Goal: Task Accomplishment & Management: Manage account settings

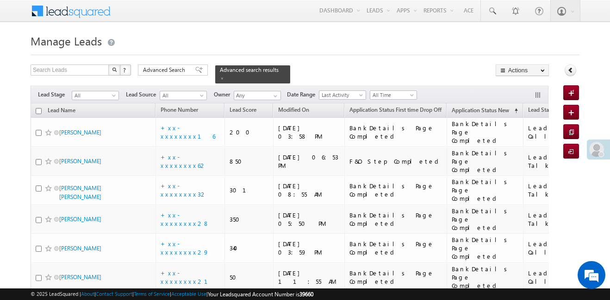
click at [95, 86] on div "Filters Lead Stage All All Lead Source All All Owner Any Any Date Range Go maxd…" at bounding box center [290, 95] width 519 height 18
click at [94, 91] on span "All" at bounding box center [94, 95] width 44 height 8
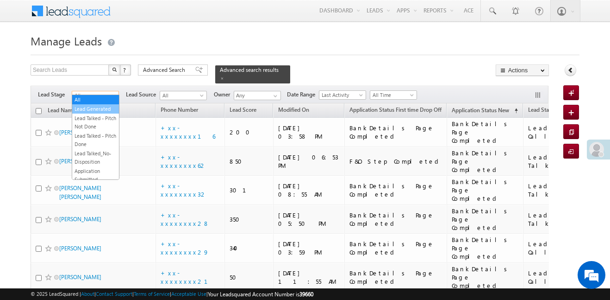
click at [96, 107] on link "Lead Generated" at bounding box center [95, 109] width 47 height 8
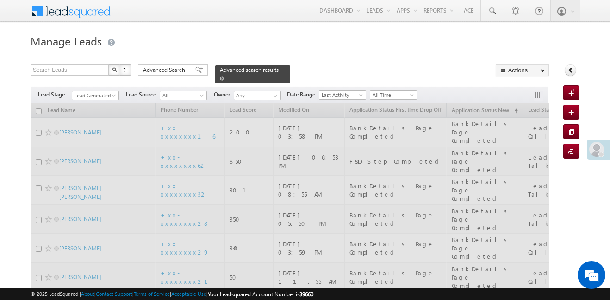
click at [274, 70] on div "Advanced search results" at bounding box center [252, 74] width 75 height 18
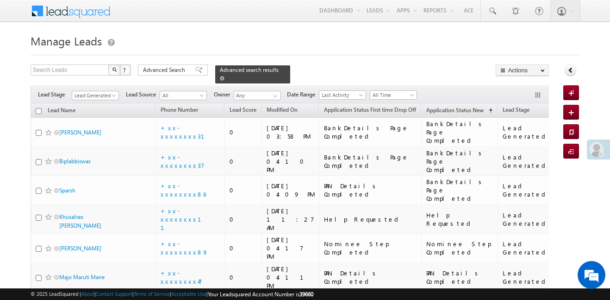
click at [225, 76] on span at bounding box center [222, 78] width 5 height 5
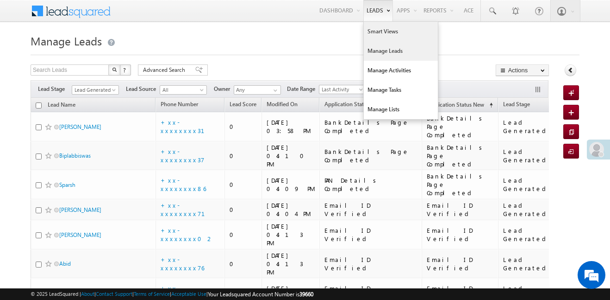
click at [381, 32] on link "Smart Views" at bounding box center [401, 31] width 74 height 19
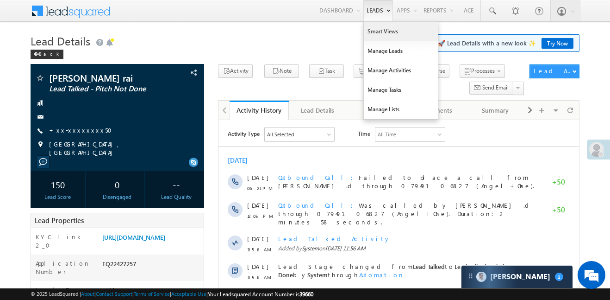
click at [386, 33] on link "Smart Views" at bounding box center [401, 31] width 74 height 19
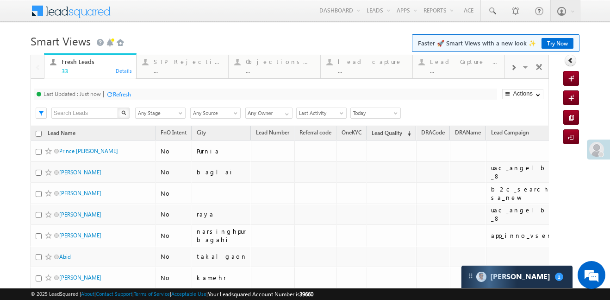
click at [515, 69] on span at bounding box center [514, 67] width 6 height 7
click at [459, 74] on link "Coded Today ... Details" at bounding box center [459, 65] width 93 height 25
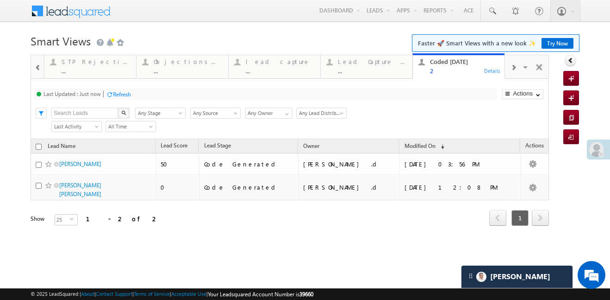
click at [37, 65] on span at bounding box center [38, 67] width 6 height 7
click at [37, 65] on div at bounding box center [37, 66] width 13 height 22
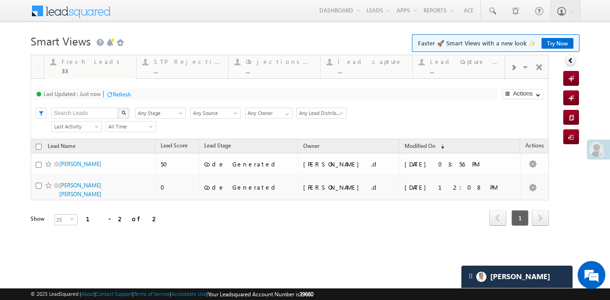
click at [37, 65] on div at bounding box center [37, 66] width 13 height 22
click at [92, 68] on div "33" at bounding box center [96, 70] width 69 height 7
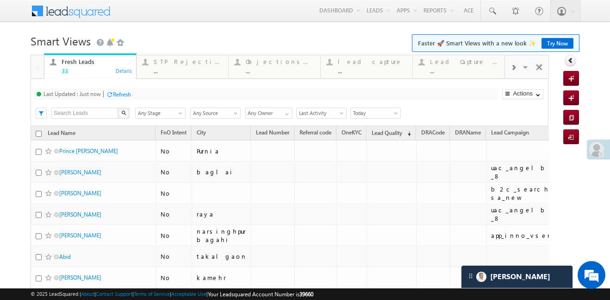
click at [92, 68] on div "33" at bounding box center [96, 70] width 69 height 7
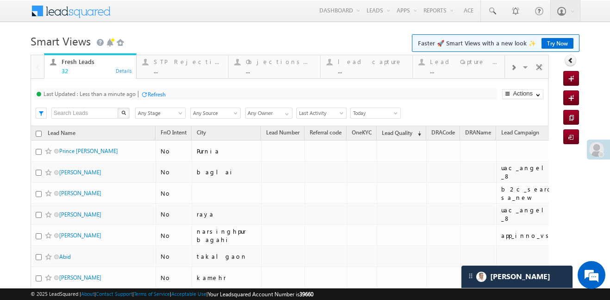
click at [515, 68] on span at bounding box center [514, 67] width 6 height 7
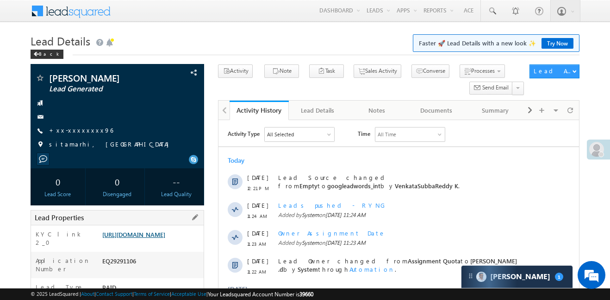
click at [165, 233] on link "[URL][DOMAIN_NAME]" at bounding box center [133, 234] width 63 height 8
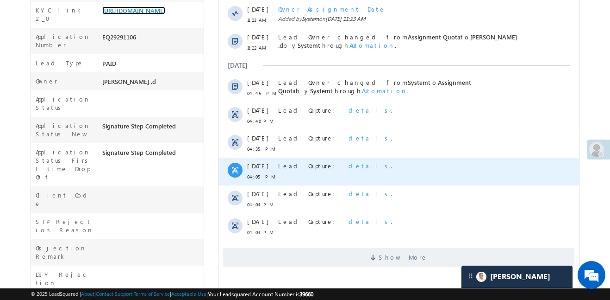
scroll to position [225, 0]
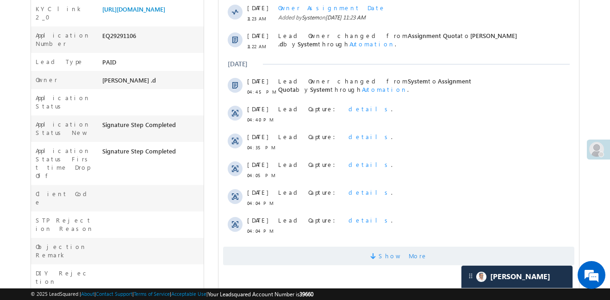
click at [412, 255] on span "Show More" at bounding box center [403, 255] width 49 height 19
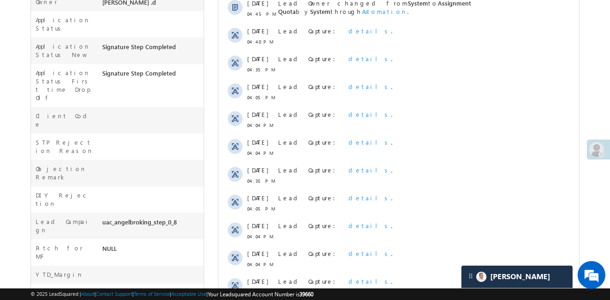
scroll to position [189, 0]
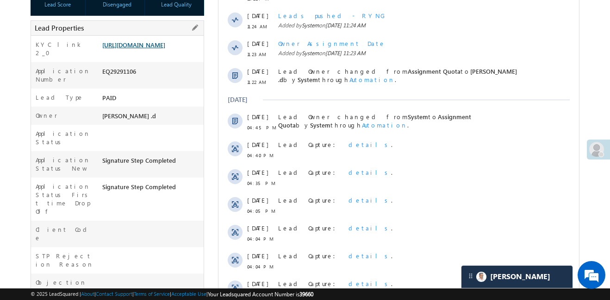
click at [165, 49] on link "[URL][DOMAIN_NAME]" at bounding box center [133, 45] width 63 height 8
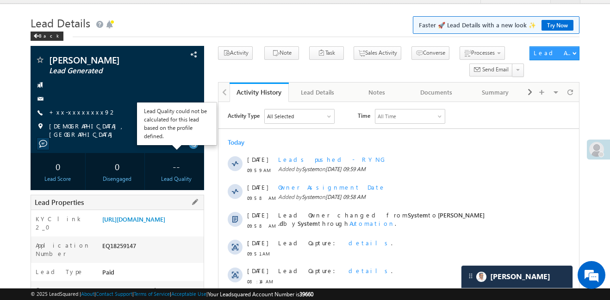
scroll to position [34, 0]
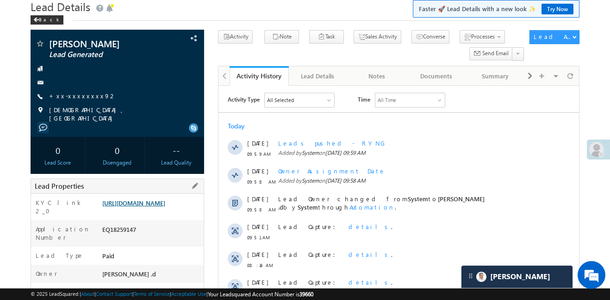
click at [165, 207] on link "[URL][DOMAIN_NAME]" at bounding box center [133, 203] width 63 height 8
click at [158, 199] on link "[URL][DOMAIN_NAME]" at bounding box center [133, 203] width 63 height 8
click at [174, 194] on div "KYC link 2_0 [URL][DOMAIN_NAME]" at bounding box center [117, 207] width 173 height 26
click at [165, 207] on link "[URL][DOMAIN_NAME]" at bounding box center [133, 203] width 63 height 8
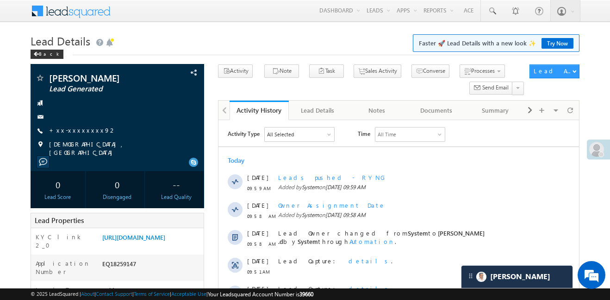
click at [560, 39] on link "Try Now" at bounding box center [558, 43] width 32 height 11
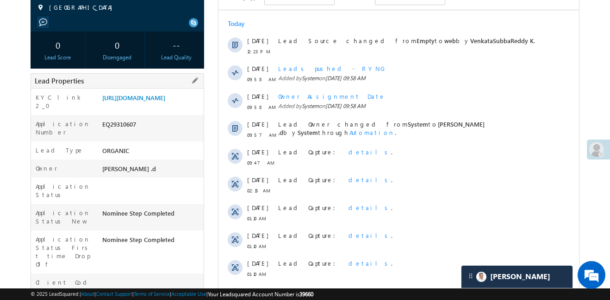
scroll to position [132, 0]
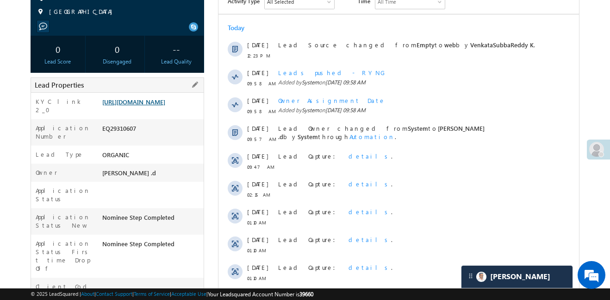
click at [132, 106] on link "[URL][DOMAIN_NAME]" at bounding box center [133, 102] width 63 height 8
click at [156, 106] on link "https://angelbroking1-pk3em7sa.customui-test.leadsquared.com?leadId=102bd60e-1f…" at bounding box center [133, 102] width 63 height 8
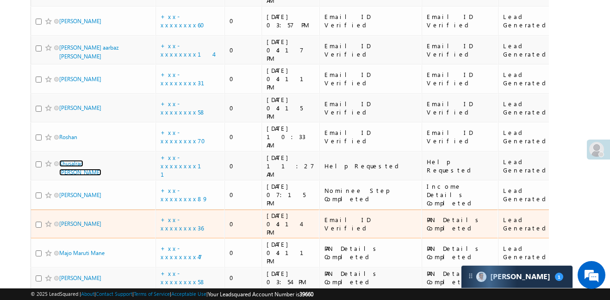
scroll to position [480, 0]
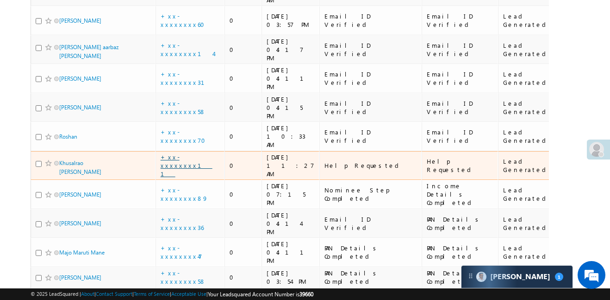
click at [191, 153] on link "+xx-xxxxxxxx11" at bounding box center [187, 165] width 52 height 25
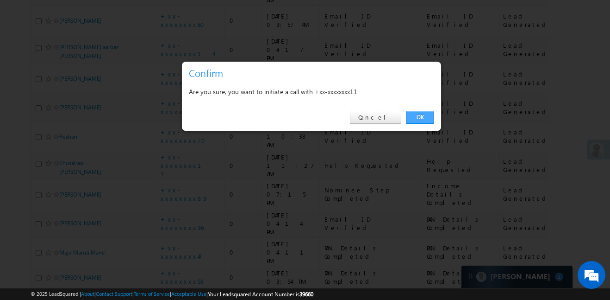
click at [427, 119] on link "OK" at bounding box center [420, 117] width 28 height 13
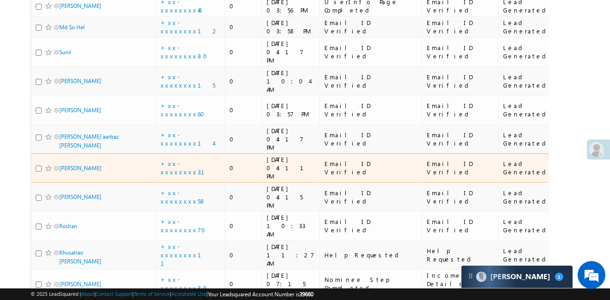
scroll to position [453, 0]
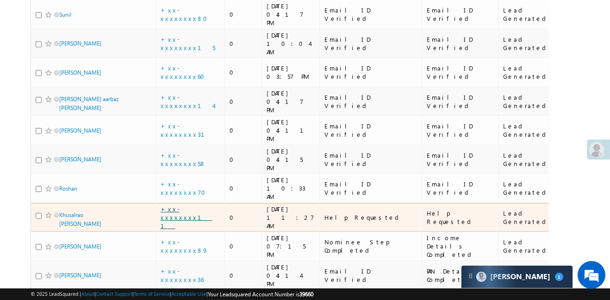
click at [192, 205] on link "+xx-xxxxxxxx11" at bounding box center [187, 217] width 52 height 25
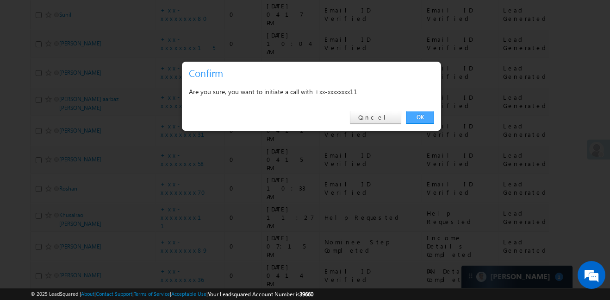
click at [422, 118] on link "OK" at bounding box center [420, 117] width 28 height 13
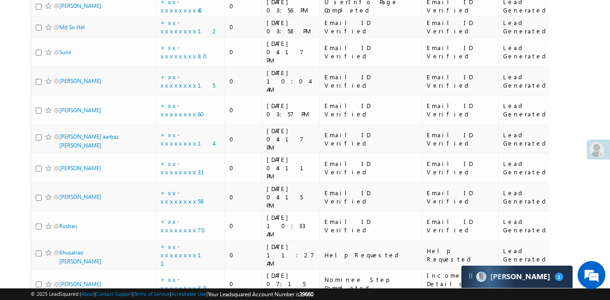
scroll to position [0, 0]
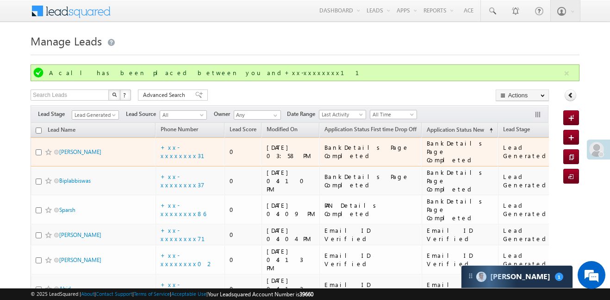
click at [180, 139] on td "+xx-xxxxxxxx31" at bounding box center [190, 151] width 69 height 29
click at [189, 150] on link "+xx-xxxxxxxx31" at bounding box center [188, 151] width 55 height 16
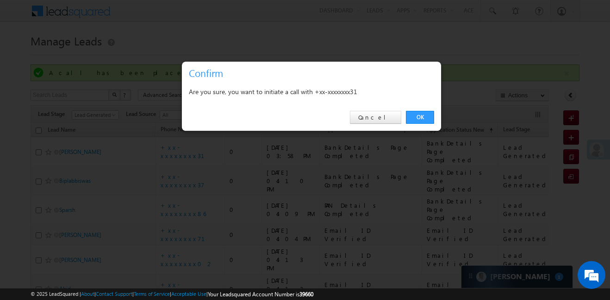
click at [416, 124] on div "OK Cancel" at bounding box center [311, 117] width 259 height 26
click at [426, 121] on link "OK" at bounding box center [420, 117] width 28 height 13
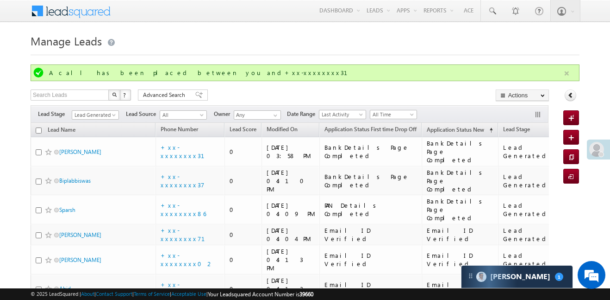
click at [566, 77] on button "button" at bounding box center [567, 74] width 12 height 12
